Goal: Find specific page/section: Find specific page/section

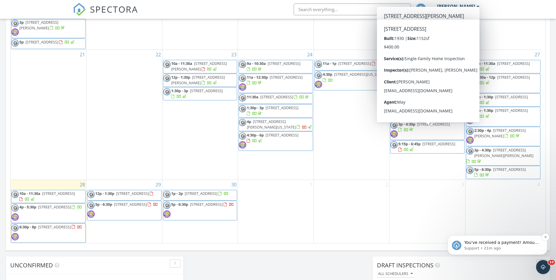
scroll to position [305, 0]
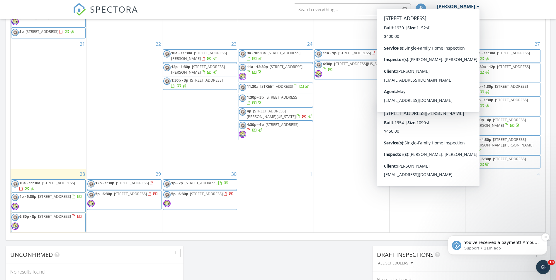
click at [504, 242] on span "You've received a payment! Amount $400.00 Fee $0.00 Net $400.00 Transaction # I…" at bounding box center [501, 251] width 74 height 22
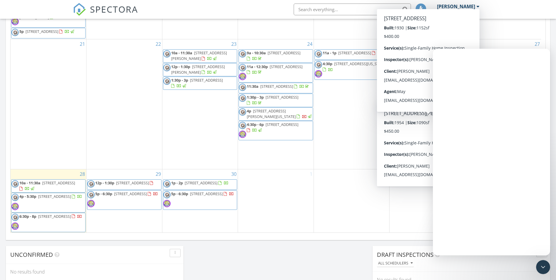
scroll to position [0, 0]
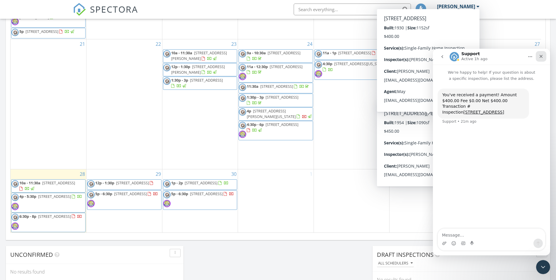
click at [542, 57] on icon "Close" at bounding box center [541, 56] width 5 height 5
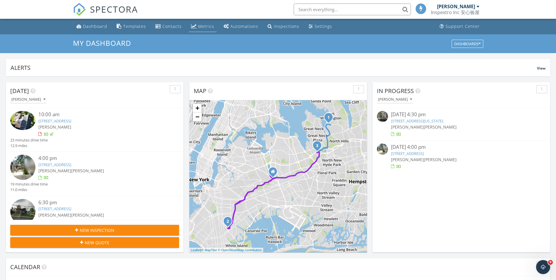
click at [211, 30] on link "Metrics" at bounding box center [203, 26] width 28 height 11
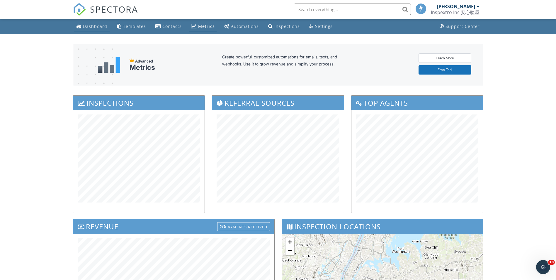
click at [95, 26] on div "Dashboard" at bounding box center [95, 26] width 24 height 6
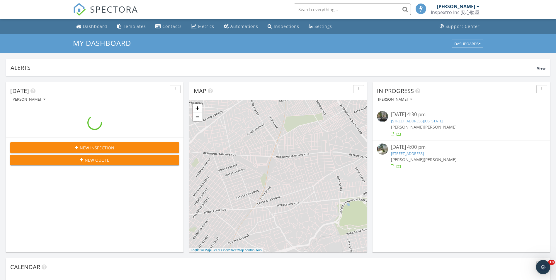
scroll to position [542, 565]
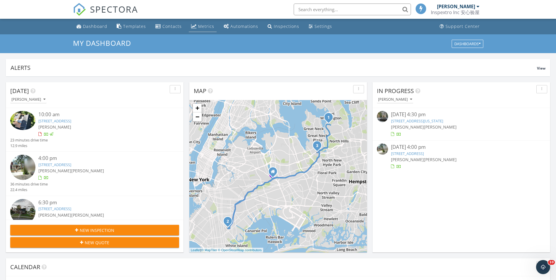
click at [198, 25] on div "Metrics" at bounding box center [206, 26] width 16 height 6
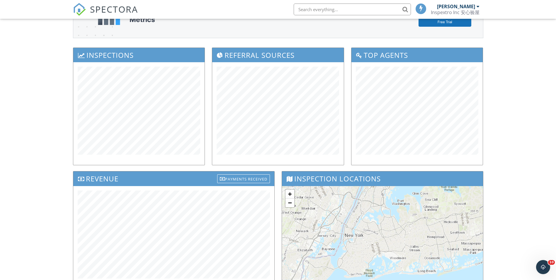
scroll to position [2, 0]
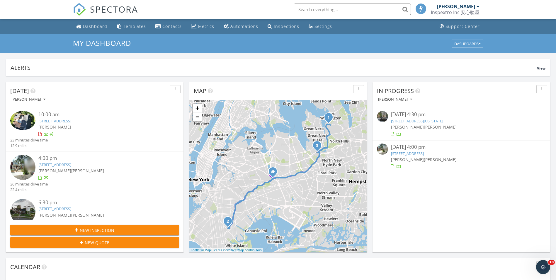
click at [209, 26] on div "Metrics" at bounding box center [206, 26] width 16 height 6
